Goal: Check status: Check status

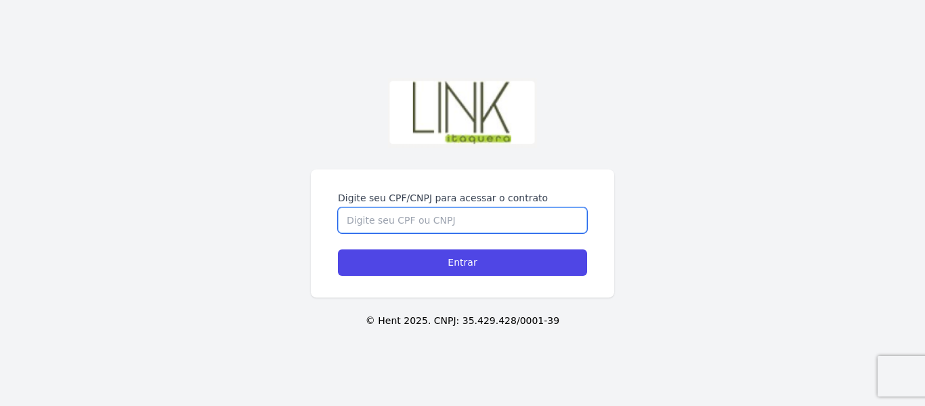
click at [450, 213] on input "Digite seu CPF/CNPJ para acessar o contrato" at bounding box center [462, 220] width 249 height 26
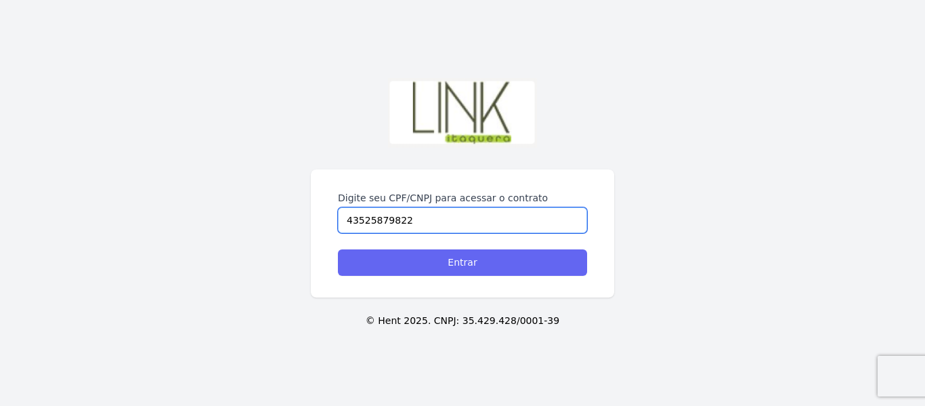
type input "43525879822"
click at [404, 261] on input "Entrar" at bounding box center [462, 262] width 249 height 26
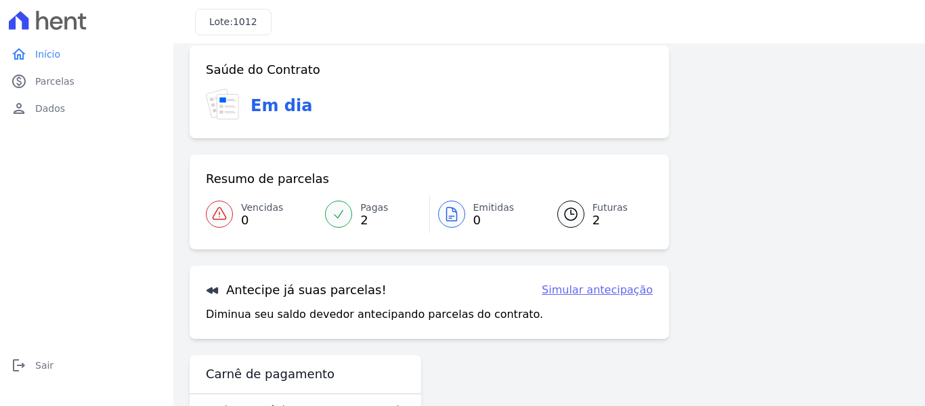
scroll to position [111, 0]
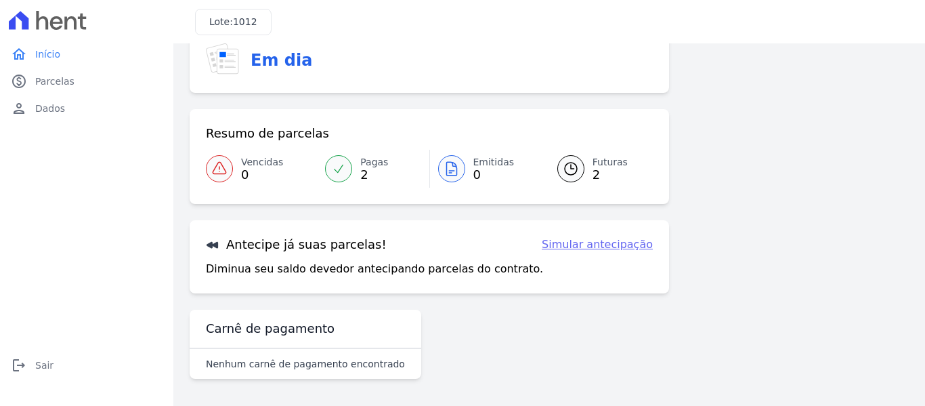
click at [360, 169] on span "2" at bounding box center [374, 174] width 28 height 11
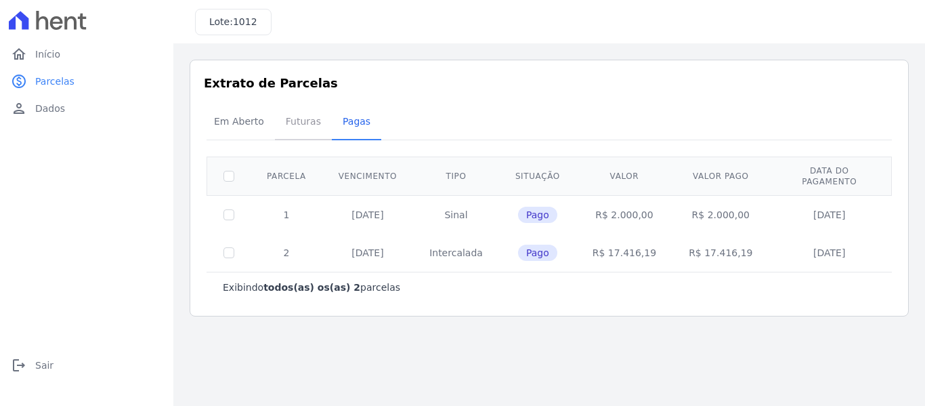
click at [292, 119] on span "Futuras" at bounding box center [303, 121] width 51 height 27
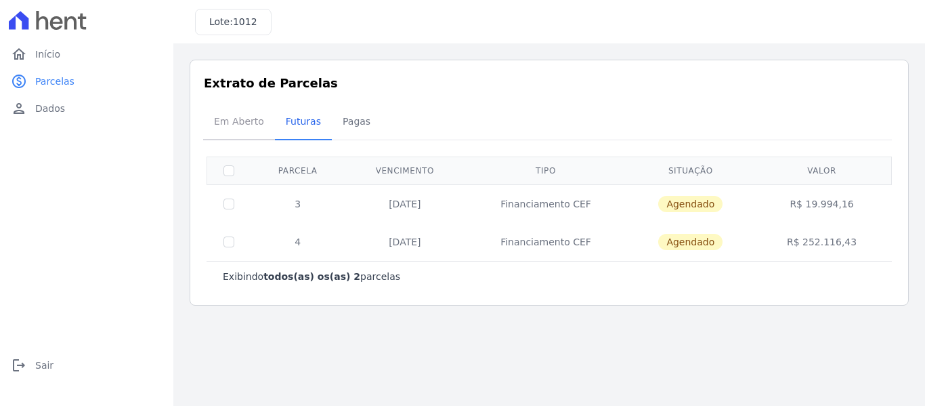
click at [232, 123] on span "Em Aberto" at bounding box center [239, 121] width 66 height 27
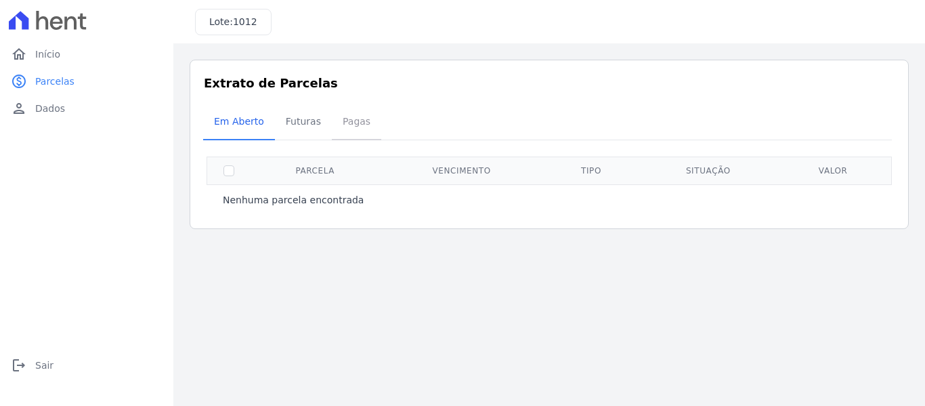
click at [335, 126] on span "Pagas" at bounding box center [356, 121] width 44 height 27
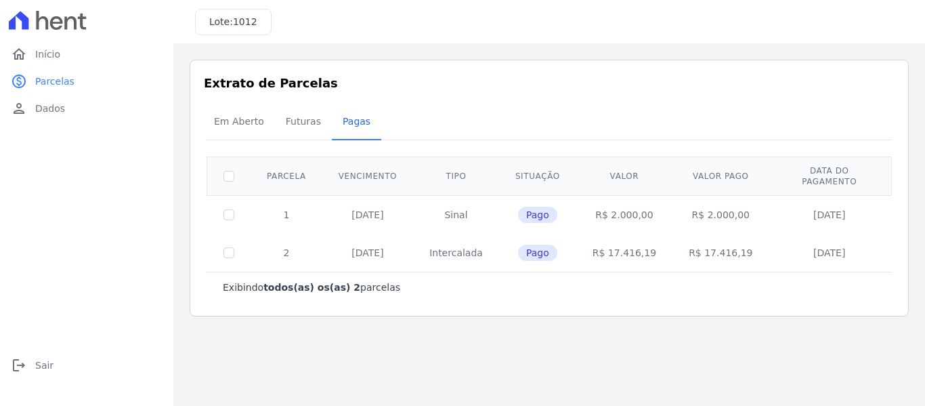
click at [467, 171] on th "Tipo" at bounding box center [456, 175] width 86 height 39
click at [307, 133] on span "Futuras" at bounding box center [303, 121] width 51 height 27
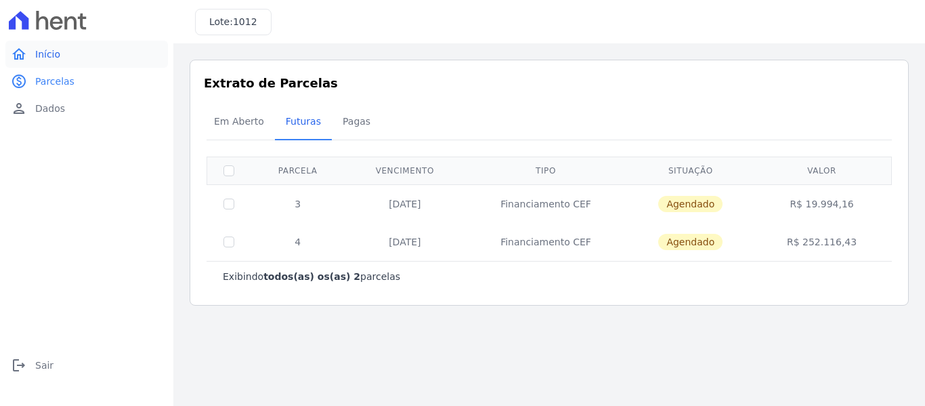
click at [47, 41] on link "home Início" at bounding box center [86, 54] width 163 height 27
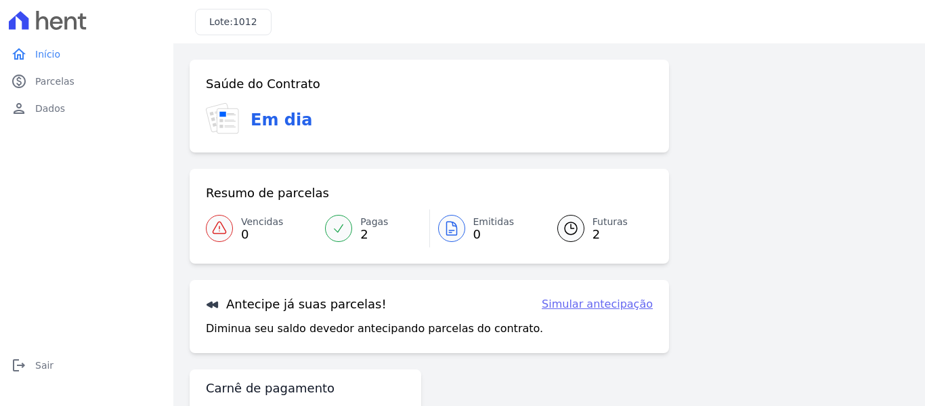
click at [574, 217] on div at bounding box center [570, 228] width 27 height 27
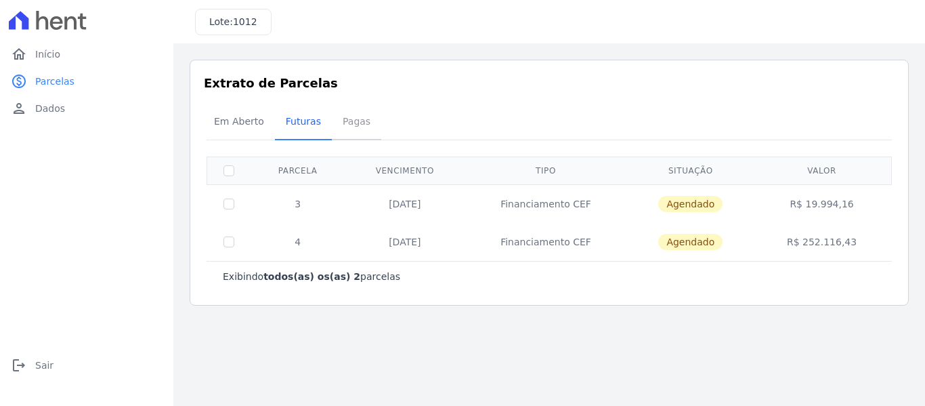
click at [349, 121] on span "Pagas" at bounding box center [356, 121] width 44 height 27
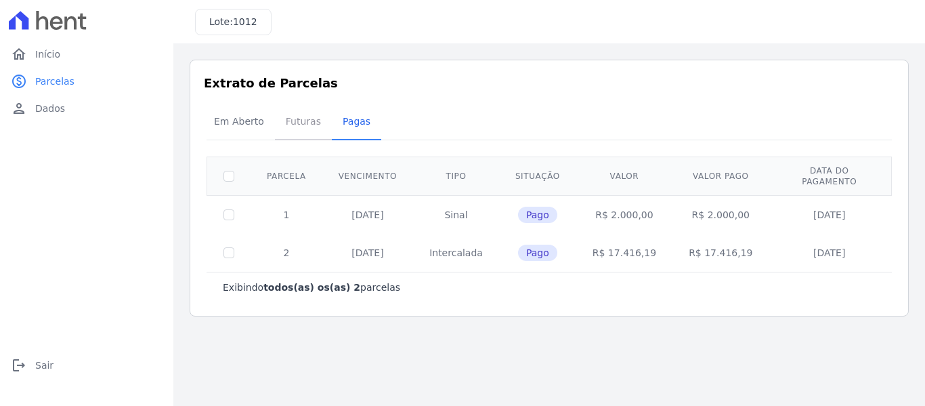
click at [303, 129] on span "Futuras" at bounding box center [303, 121] width 51 height 27
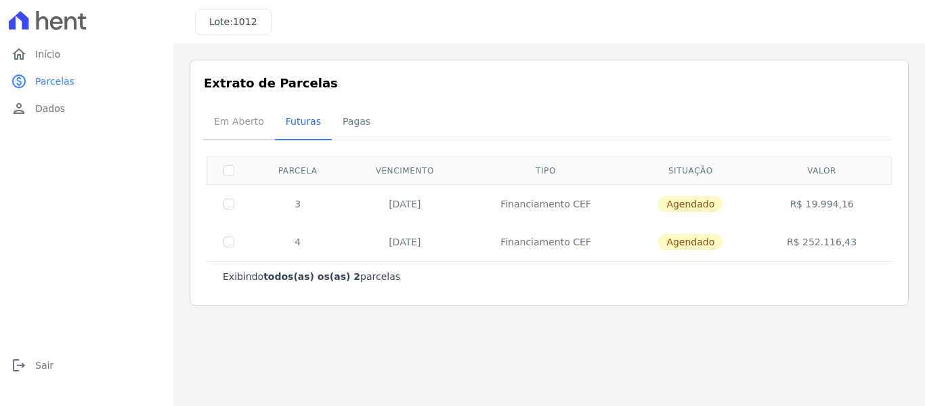
click at [225, 110] on span "Em Aberto" at bounding box center [239, 121] width 66 height 27
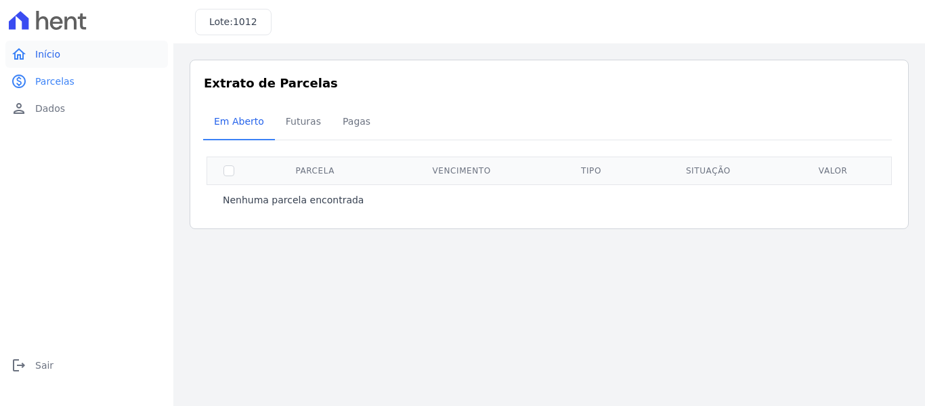
click at [54, 62] on link "home Início" at bounding box center [86, 54] width 163 height 27
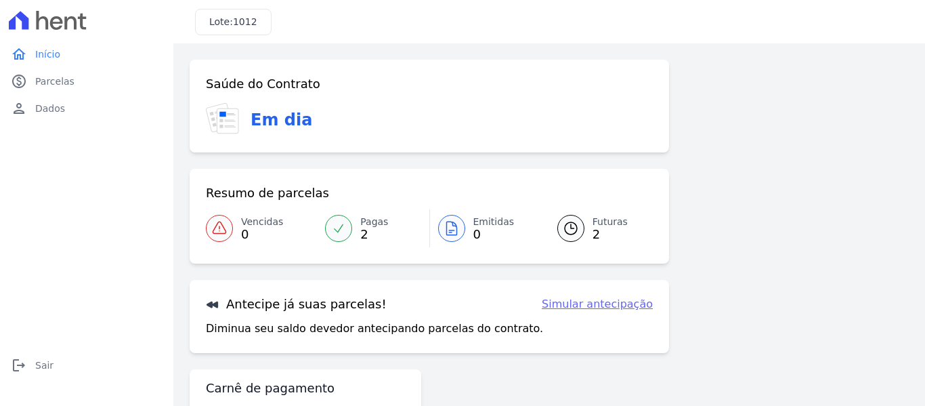
scroll to position [60, 0]
